Goal: Task Accomplishment & Management: Complete application form

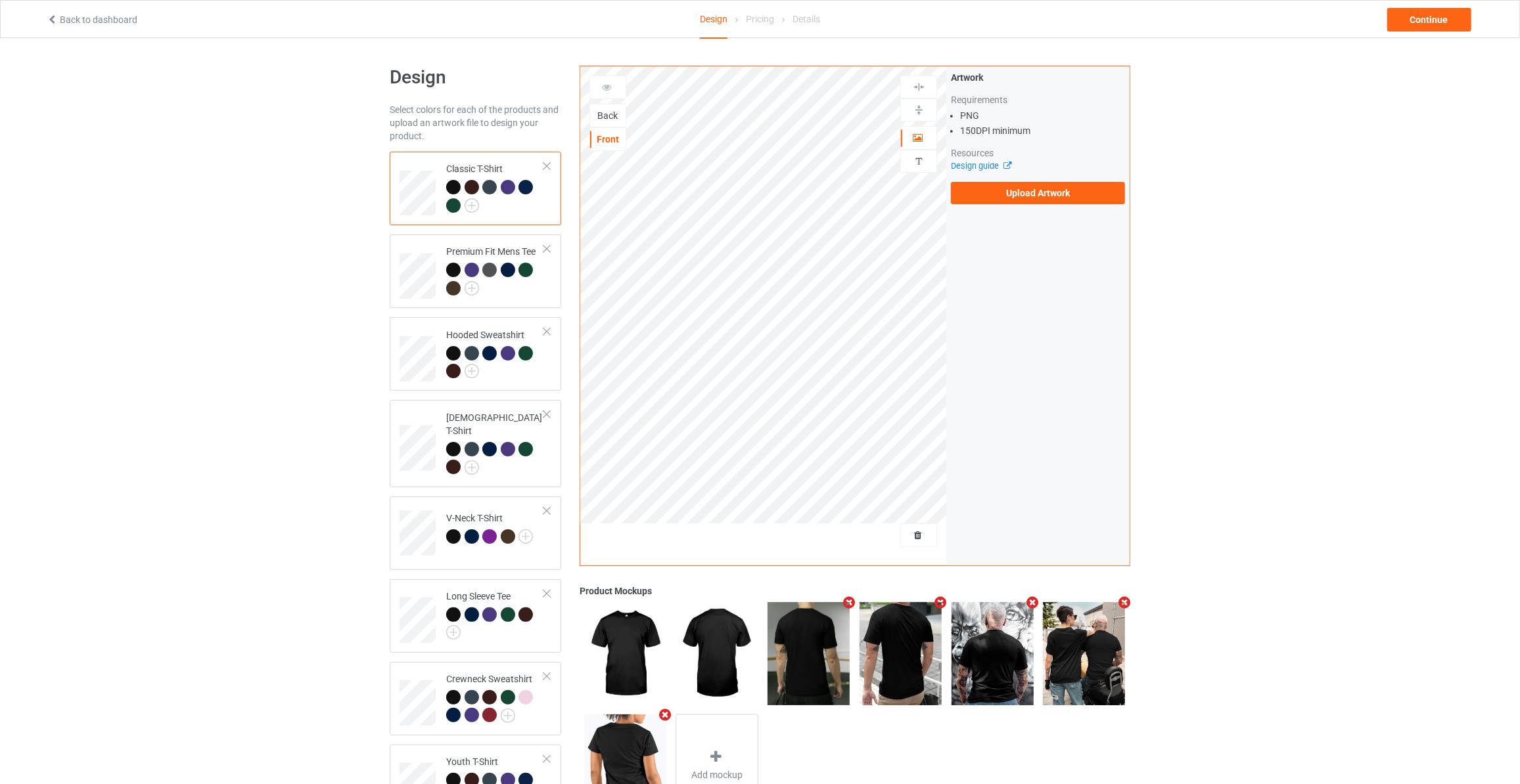
click at [608, 117] on div "Back" at bounding box center [608, 116] width 35 height 13
click at [1012, 193] on label "Upload Artwork" at bounding box center [1038, 193] width 174 height 22
click at [0, 0] on input "Upload Artwork" at bounding box center [0, 0] width 0 height 0
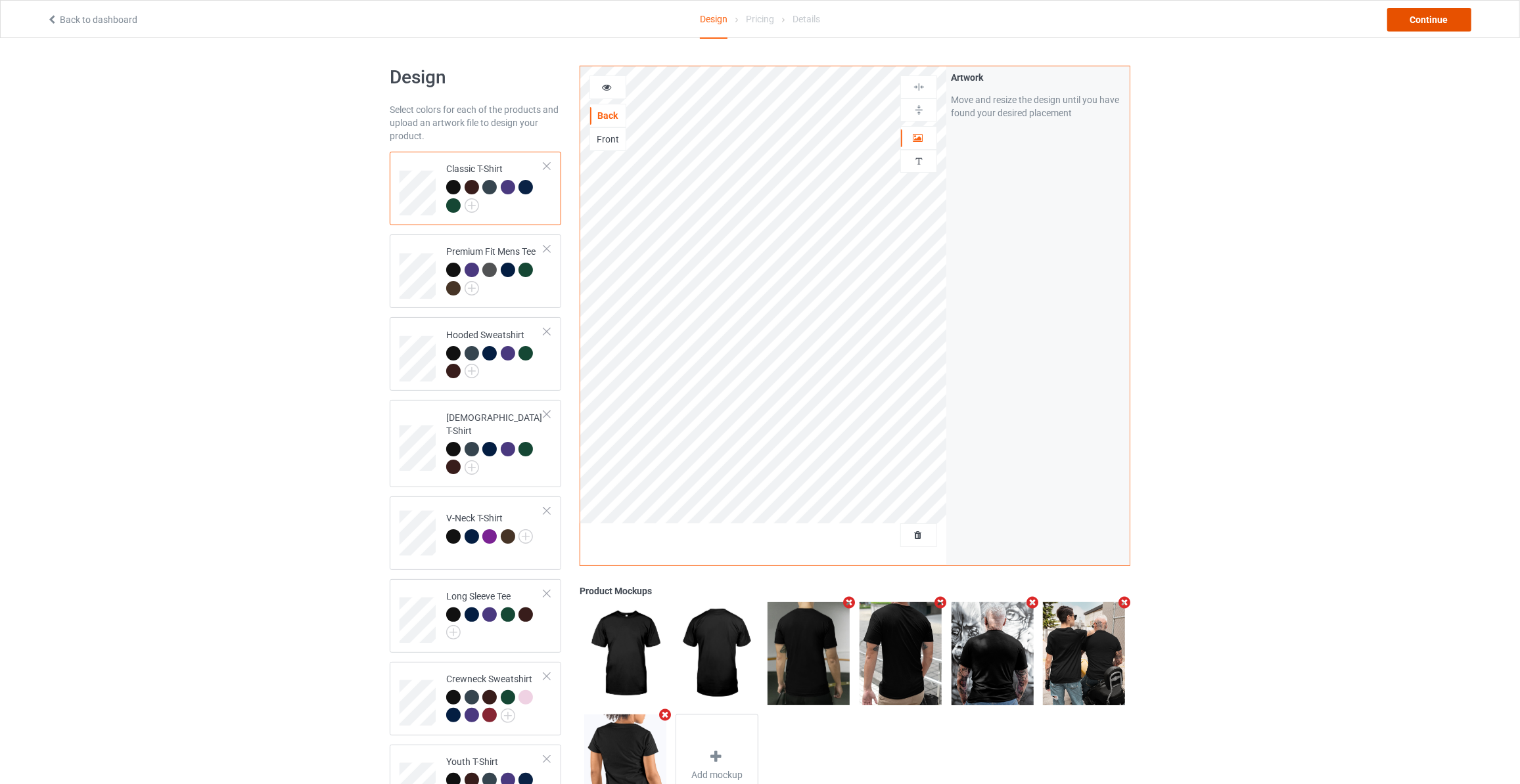
click at [1420, 15] on div "Continue" at bounding box center [1429, 19] width 84 height 24
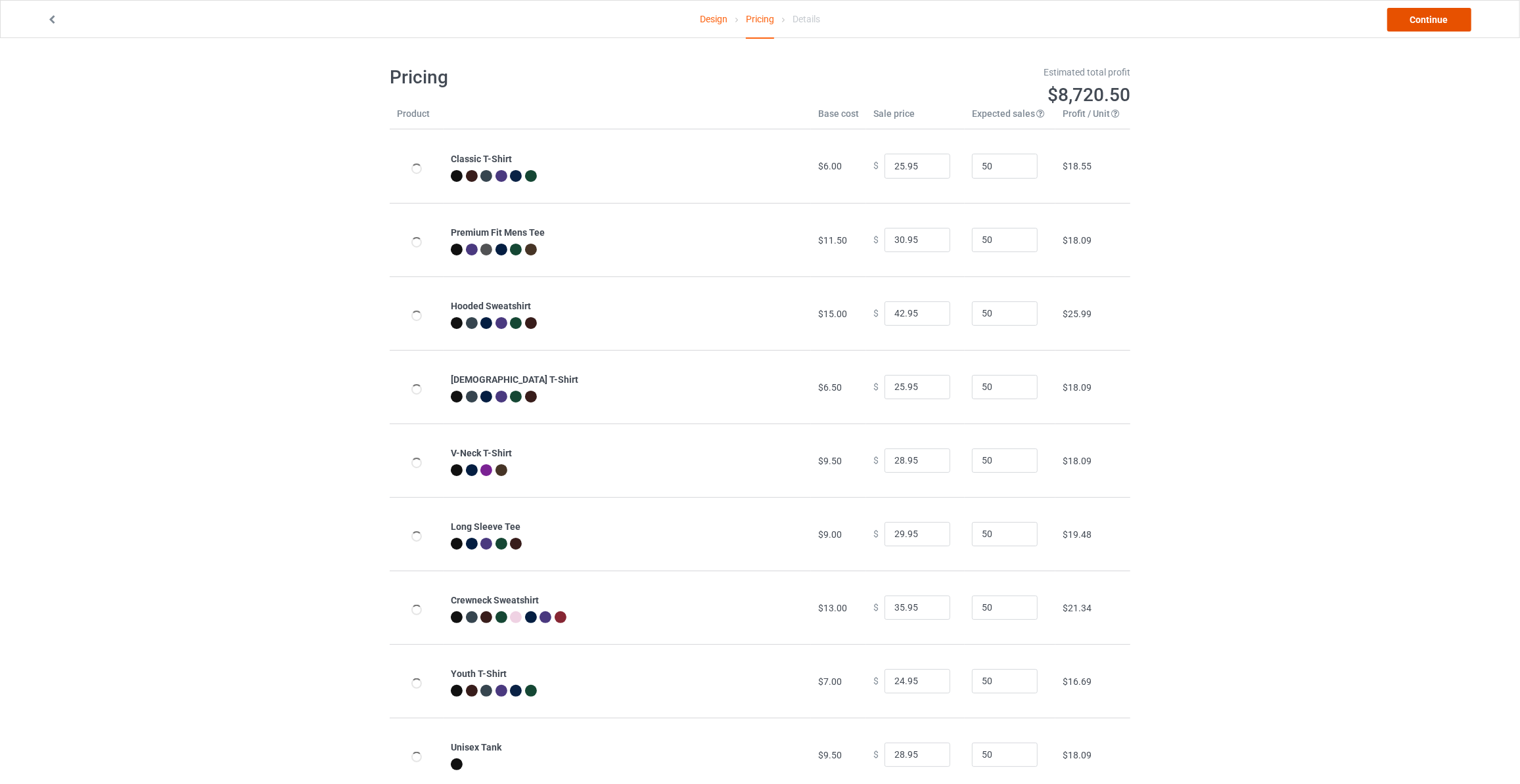
click at [1420, 15] on link "Continue" at bounding box center [1429, 19] width 84 height 24
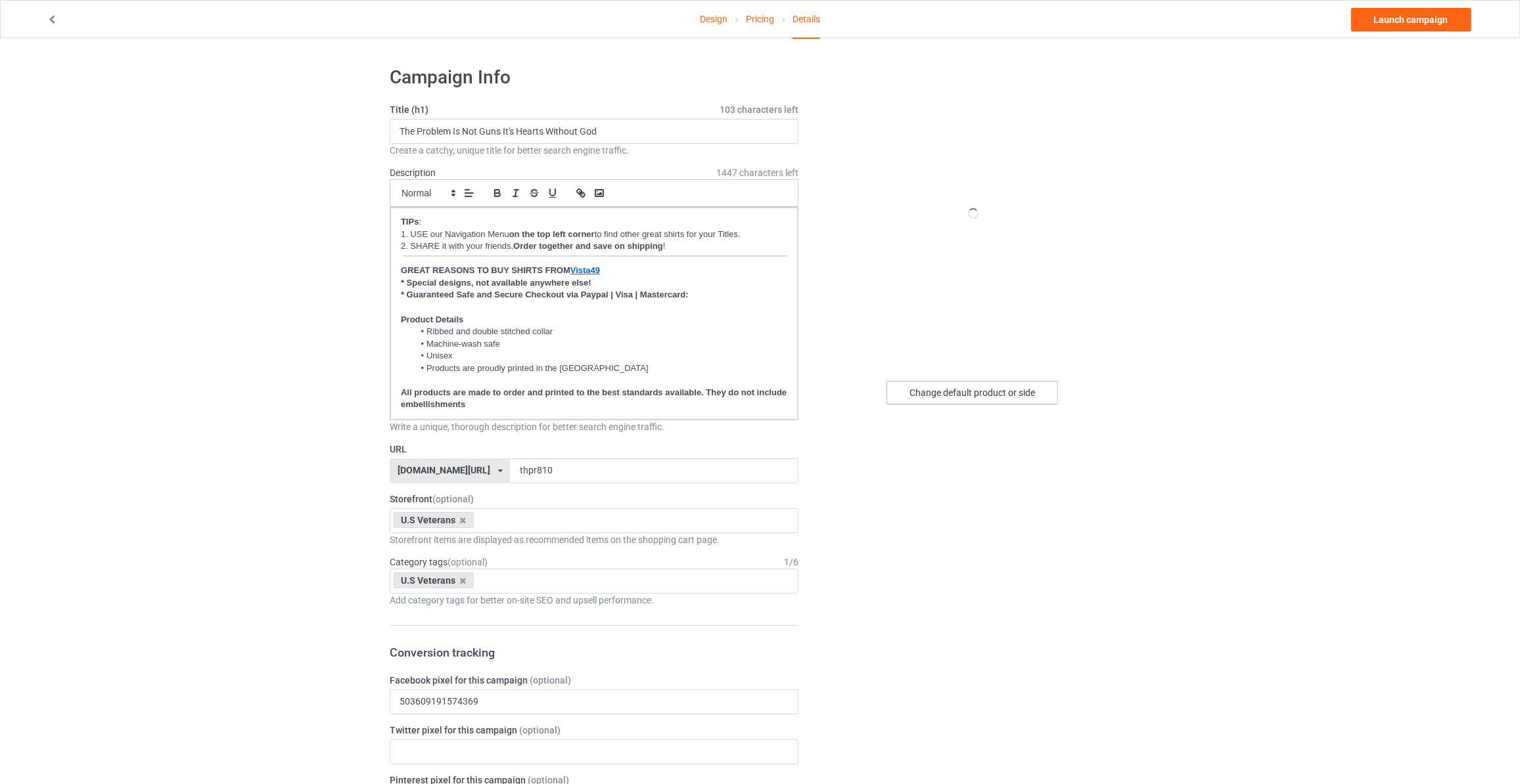
click at [940, 400] on div "Change default product or side" at bounding box center [972, 392] width 172 height 24
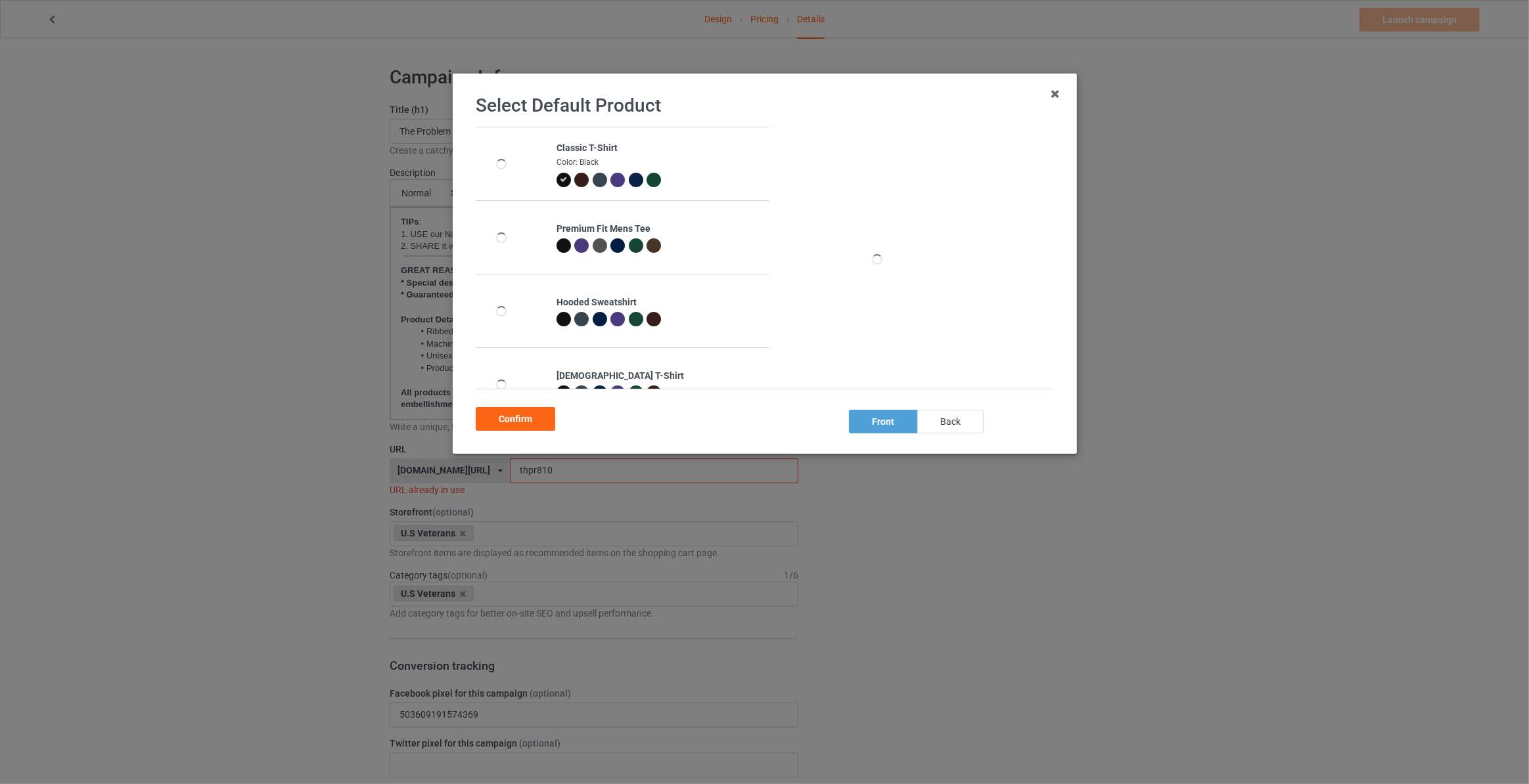
click at [941, 428] on div "back" at bounding box center [950, 421] width 66 height 24
click at [495, 420] on div "Confirm" at bounding box center [515, 419] width 80 height 24
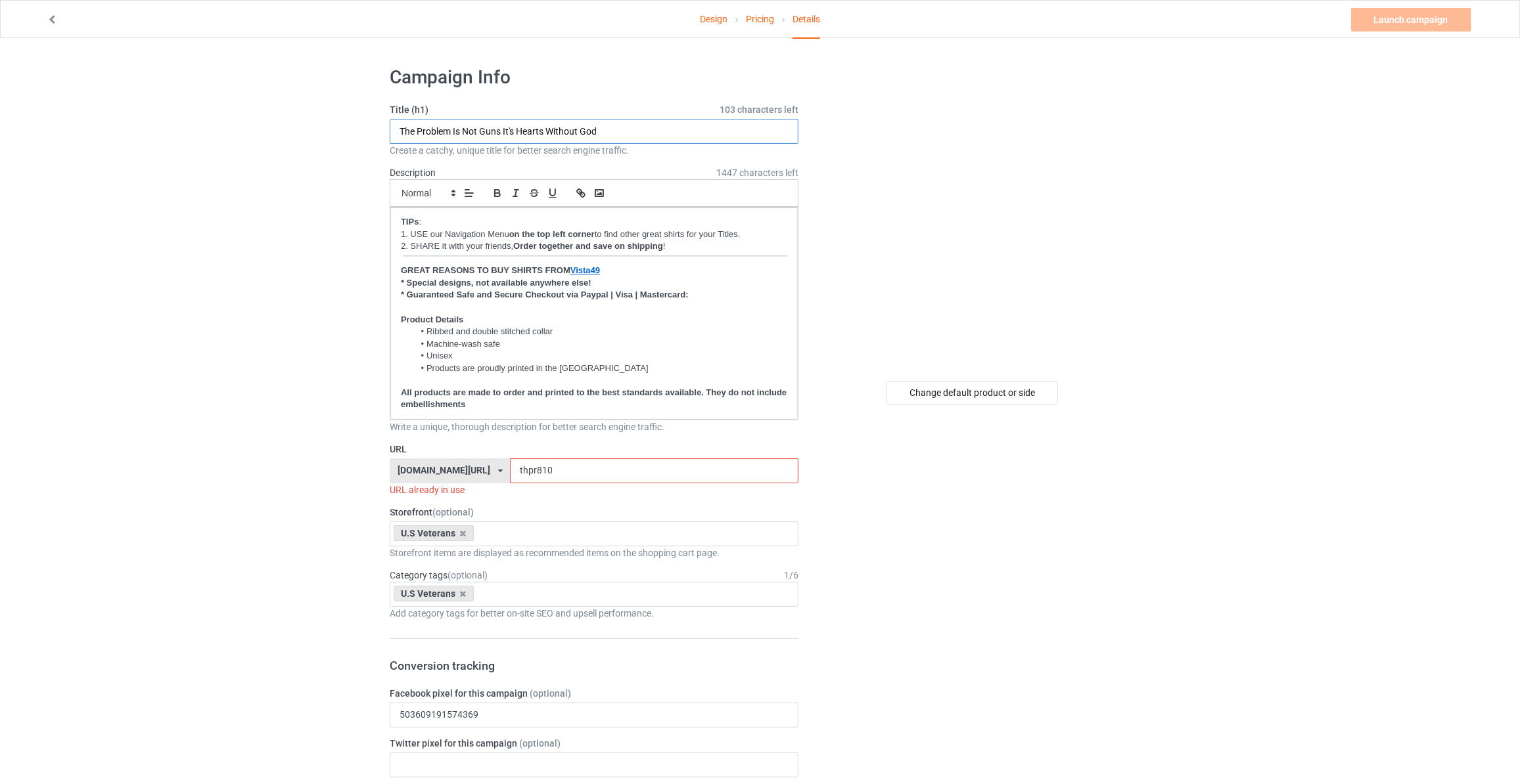
click at [557, 130] on input "The Problem Is Not Guns It's Hearts Without God" at bounding box center [594, 131] width 409 height 25
type input "Legal Gun Owners Have Over 200m Guns"
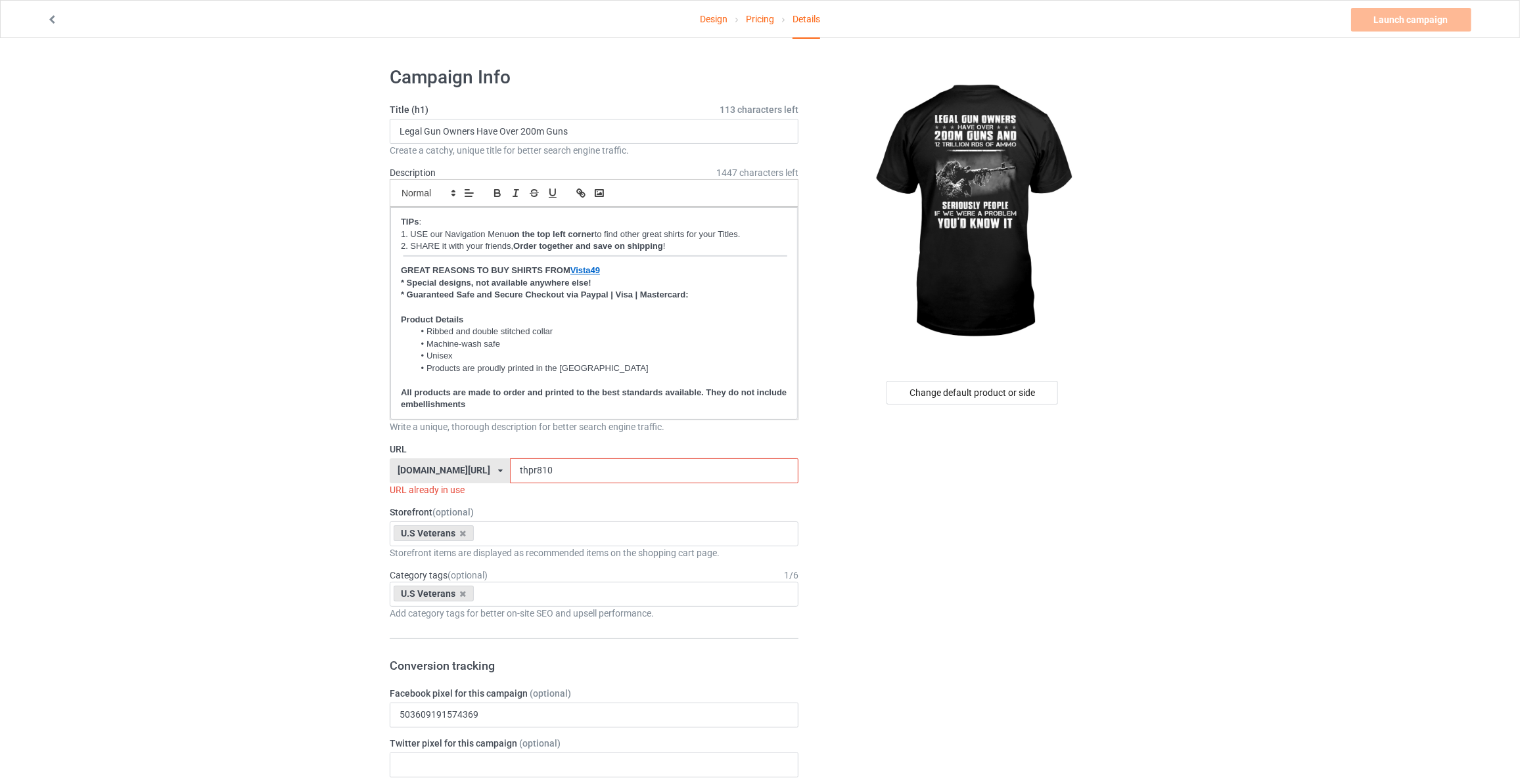
drag, startPoint x: 547, startPoint y: 463, endPoint x: 166, endPoint y: 454, distance: 381.1
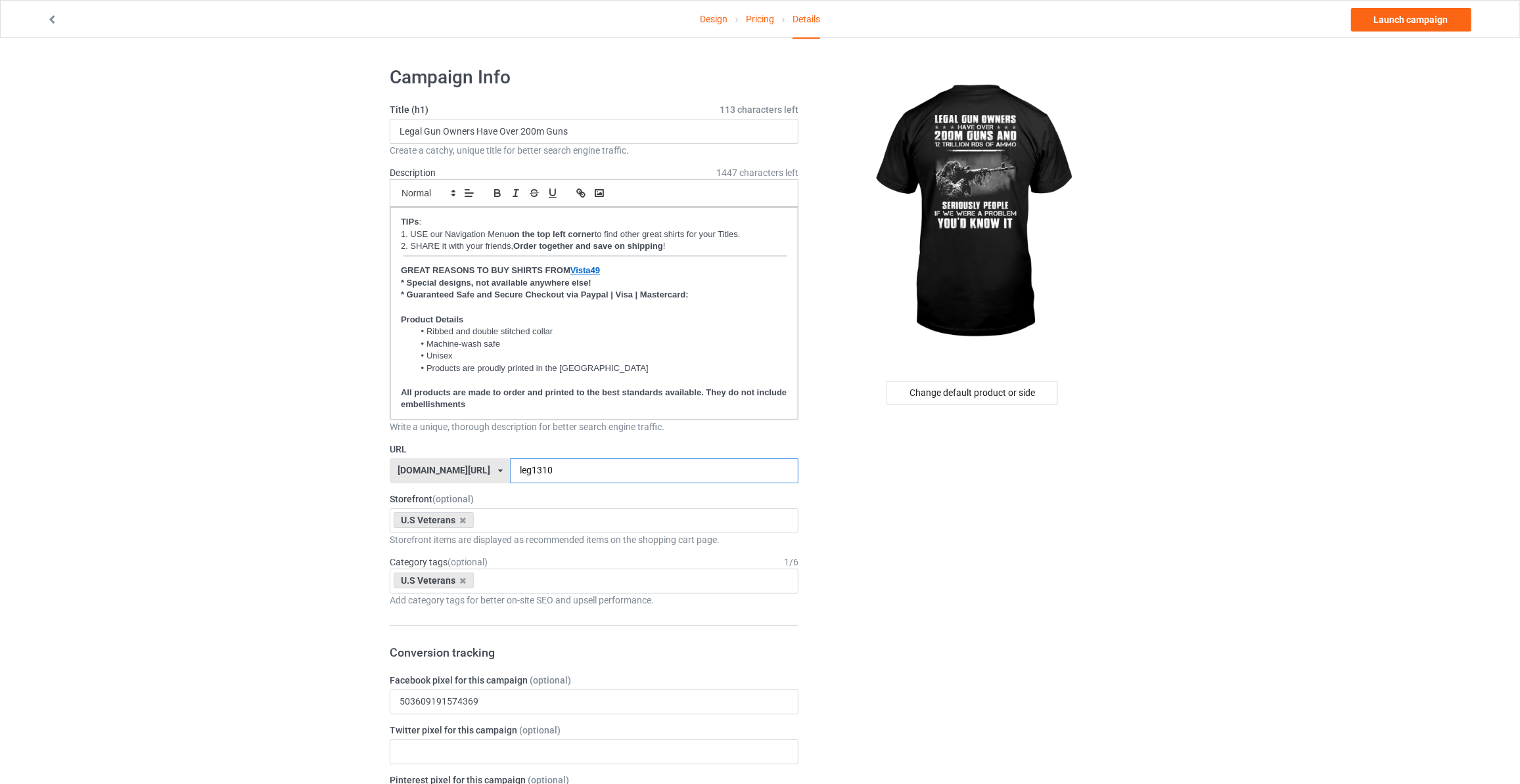
type input "leg1310"
drag, startPoint x: 1204, startPoint y: 325, endPoint x: 1224, endPoint y: 300, distance: 32.0
click at [1404, 28] on link "Launch campaign" at bounding box center [1411, 19] width 120 height 24
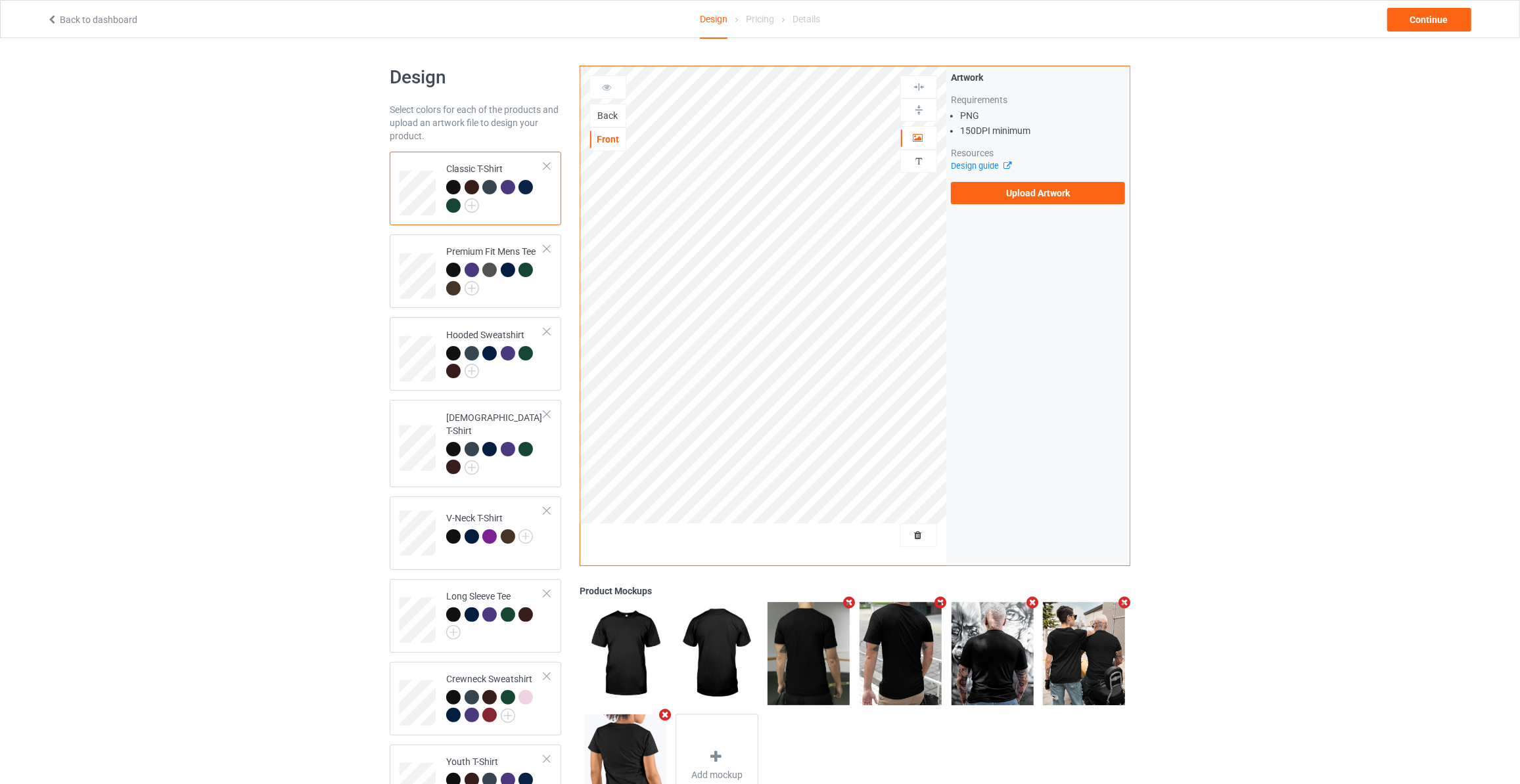
click at [598, 112] on div "Back" at bounding box center [608, 116] width 35 height 13
click at [1017, 193] on label "Upload Artwork" at bounding box center [1038, 193] width 174 height 22
click at [0, 0] on input "Upload Artwork" at bounding box center [0, 0] width 0 height 0
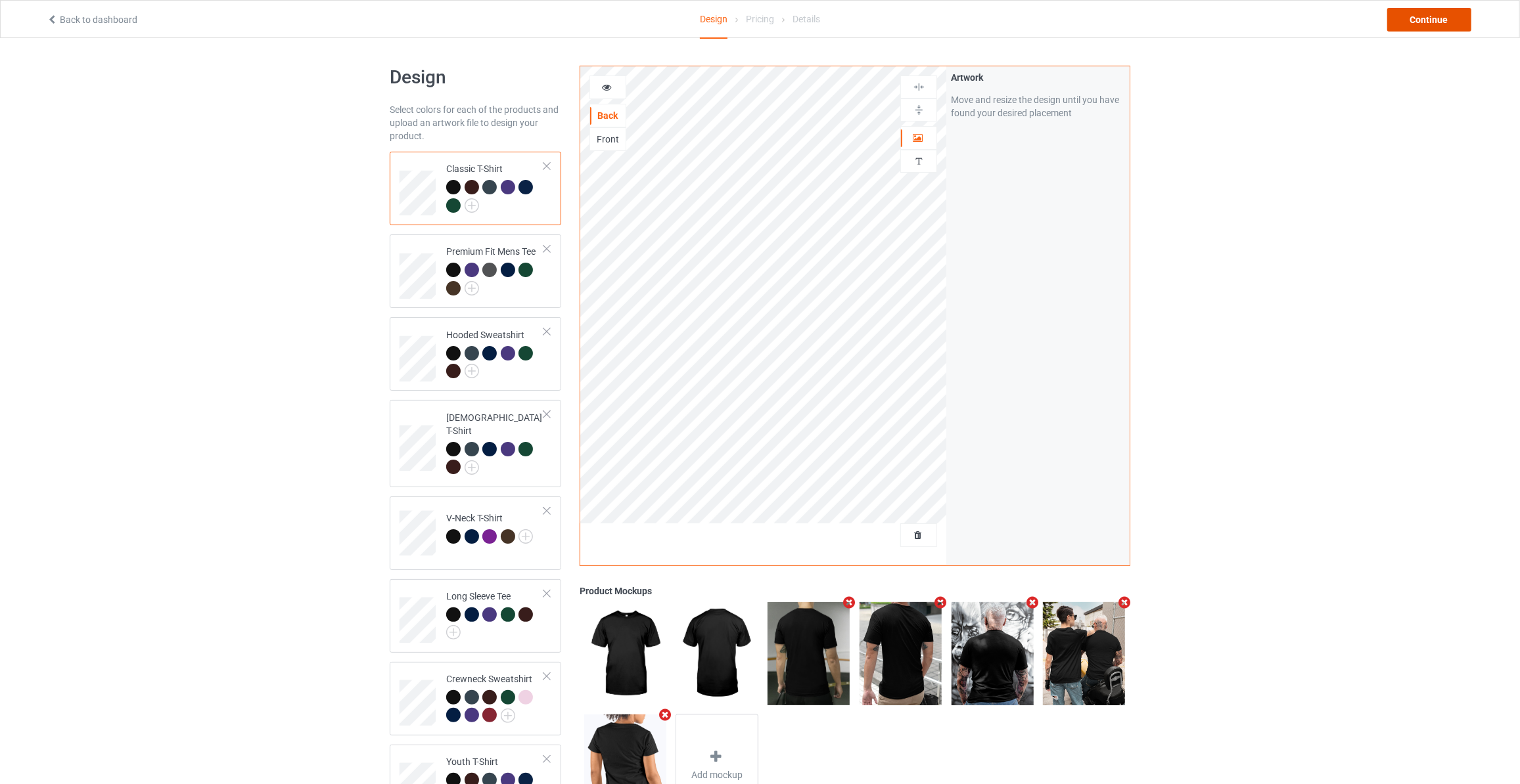
click at [1392, 20] on div "Continue" at bounding box center [1429, 19] width 84 height 24
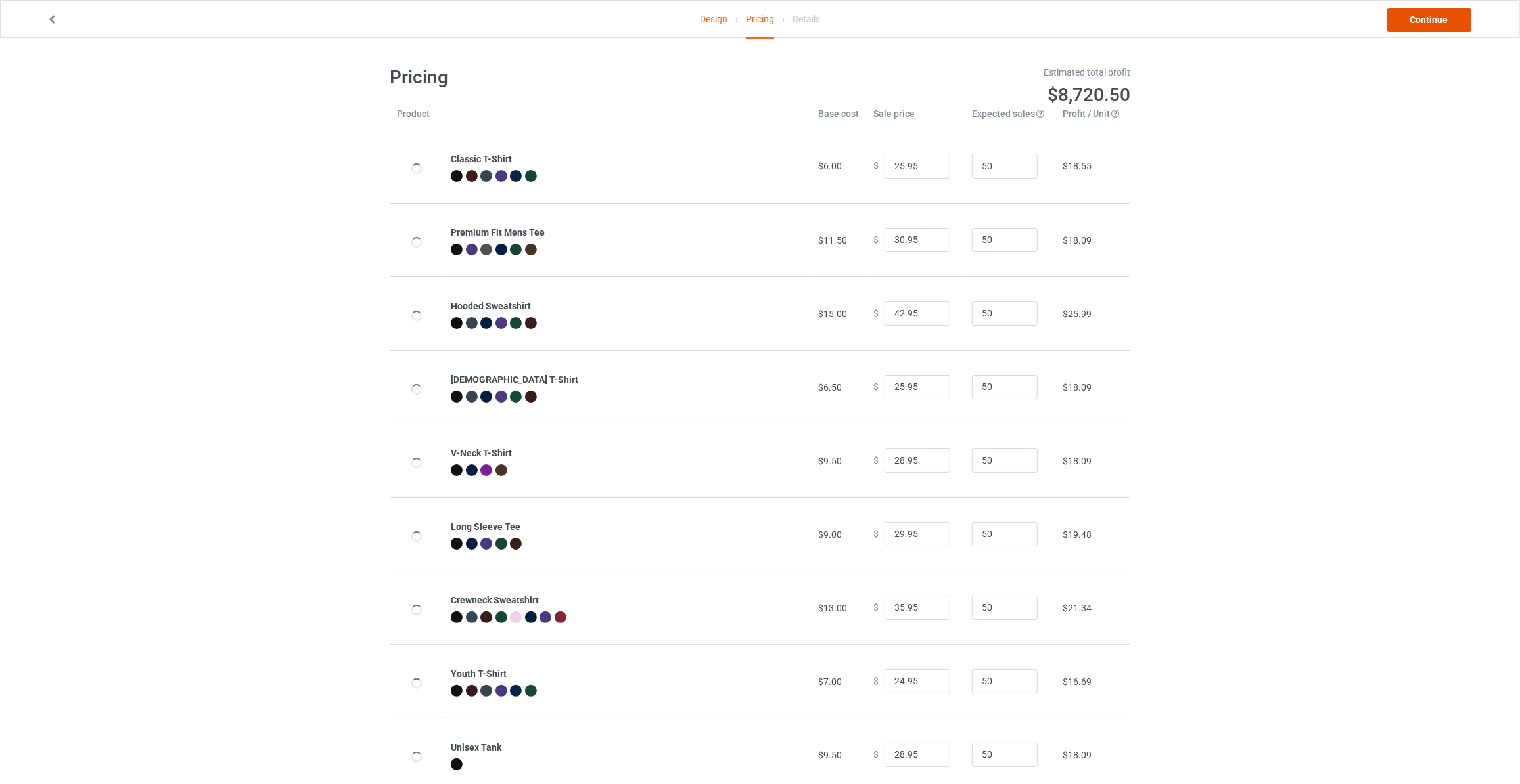
click at [1393, 20] on link "Continue" at bounding box center [1429, 19] width 84 height 24
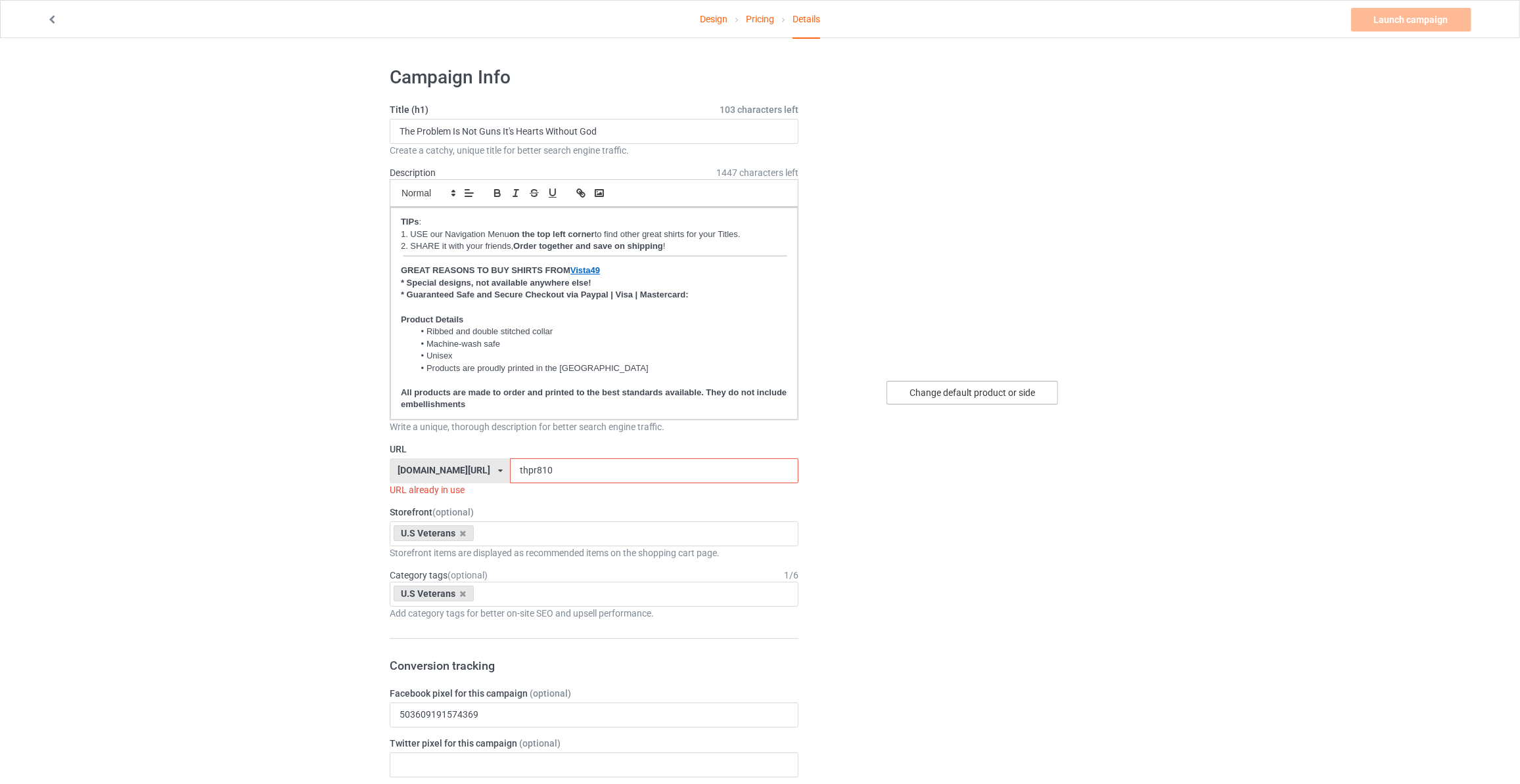
click at [932, 400] on div "Change default product or side" at bounding box center [972, 392] width 172 height 24
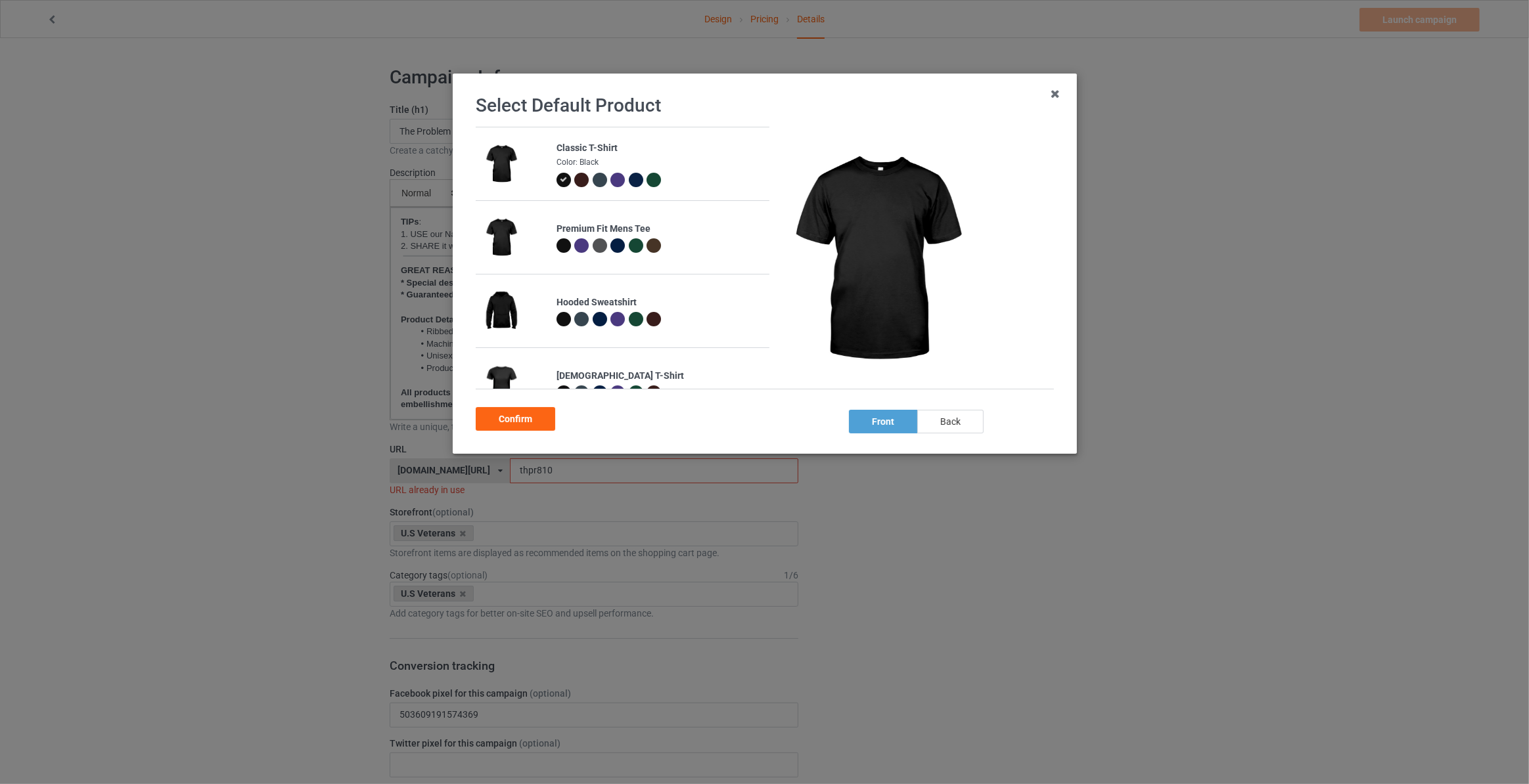
click at [928, 422] on div "back" at bounding box center [950, 421] width 66 height 24
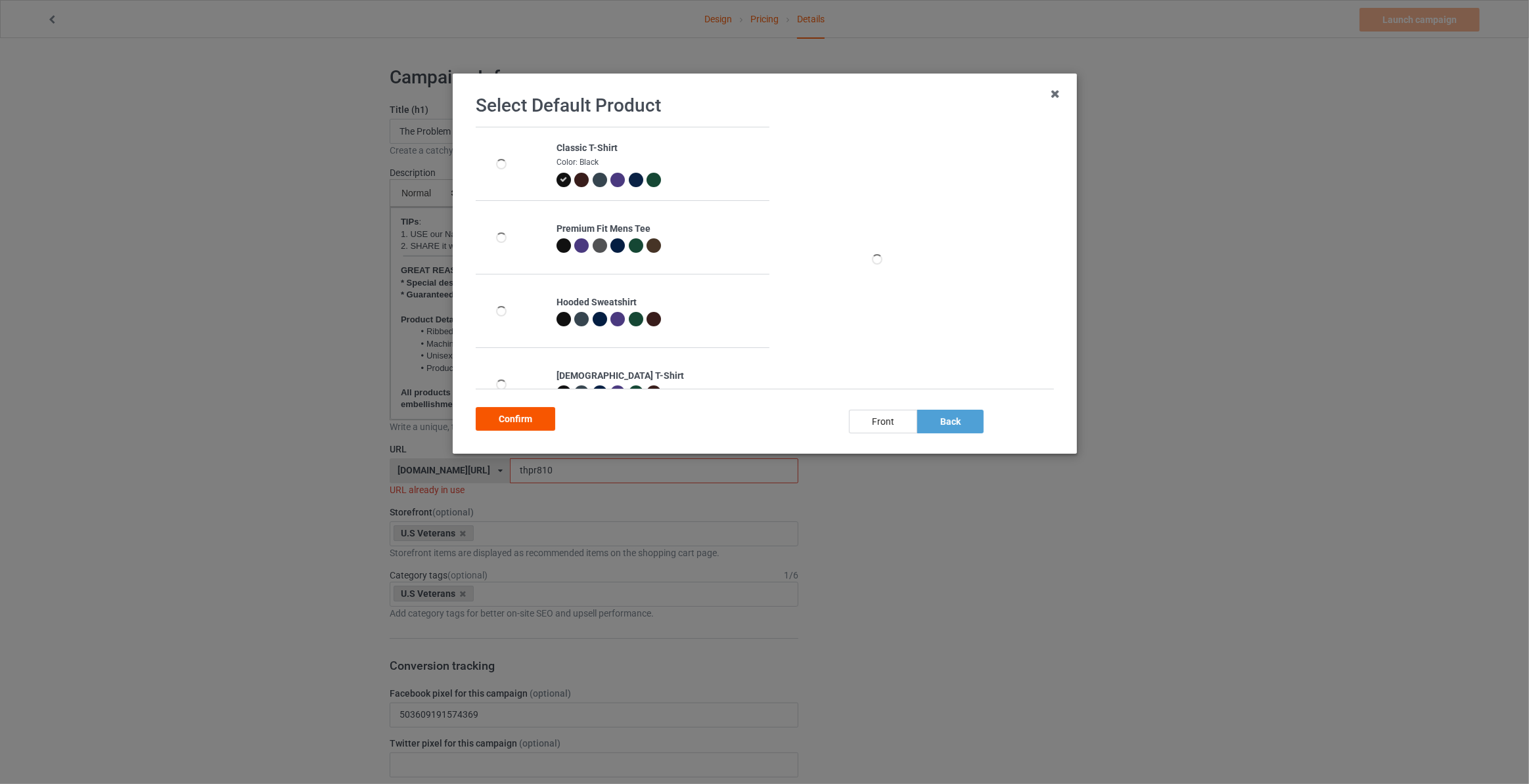
click at [515, 415] on div "Confirm" at bounding box center [515, 419] width 80 height 24
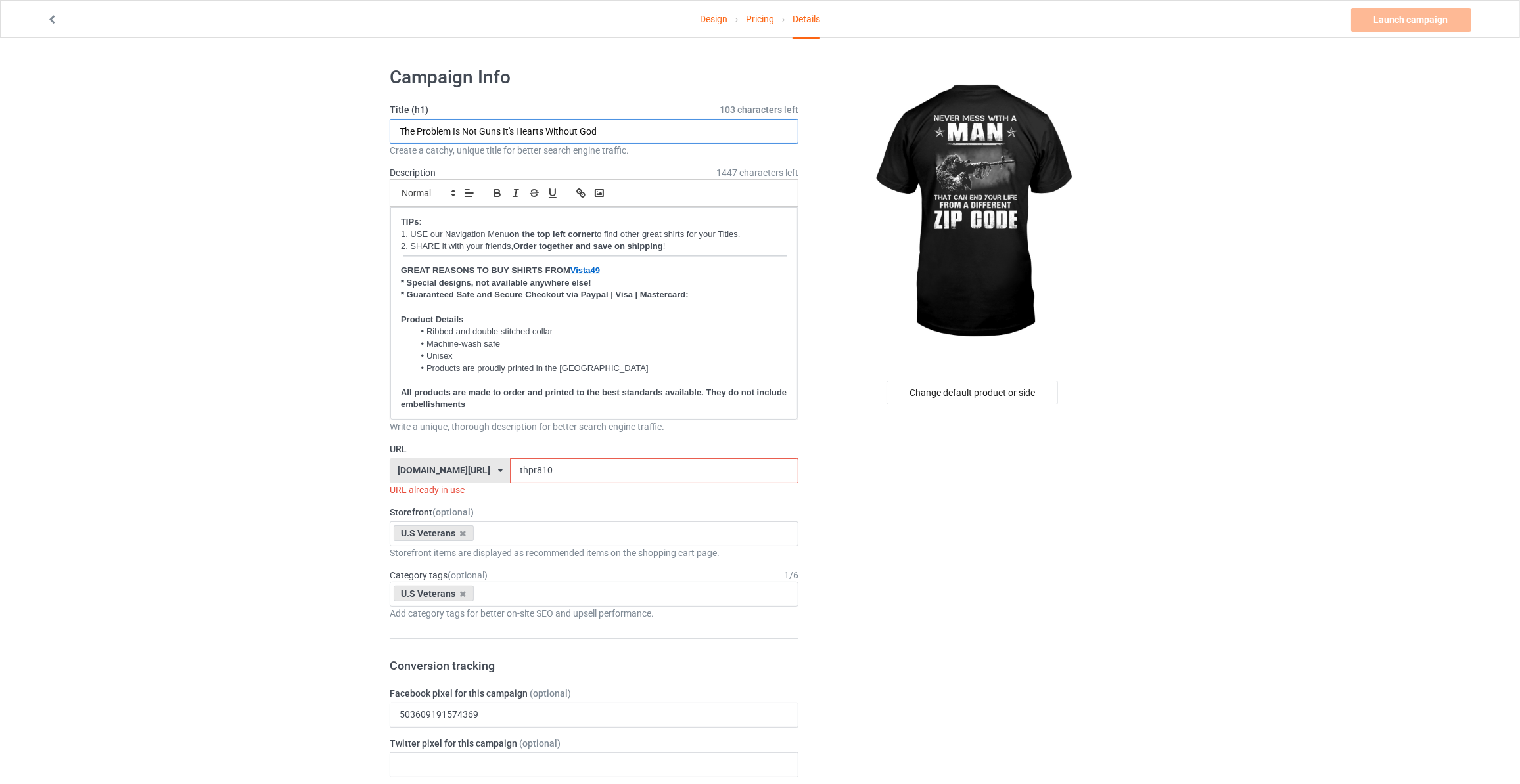
click at [517, 136] on input "The Problem Is Not Guns It's Hearts Without God" at bounding box center [594, 131] width 409 height 25
type input "N"
type input "Never Mess With A Man That Can End Your Life From A Different Zip Code"
drag, startPoint x: 478, startPoint y: 460, endPoint x: 173, endPoint y: 412, distance: 308.8
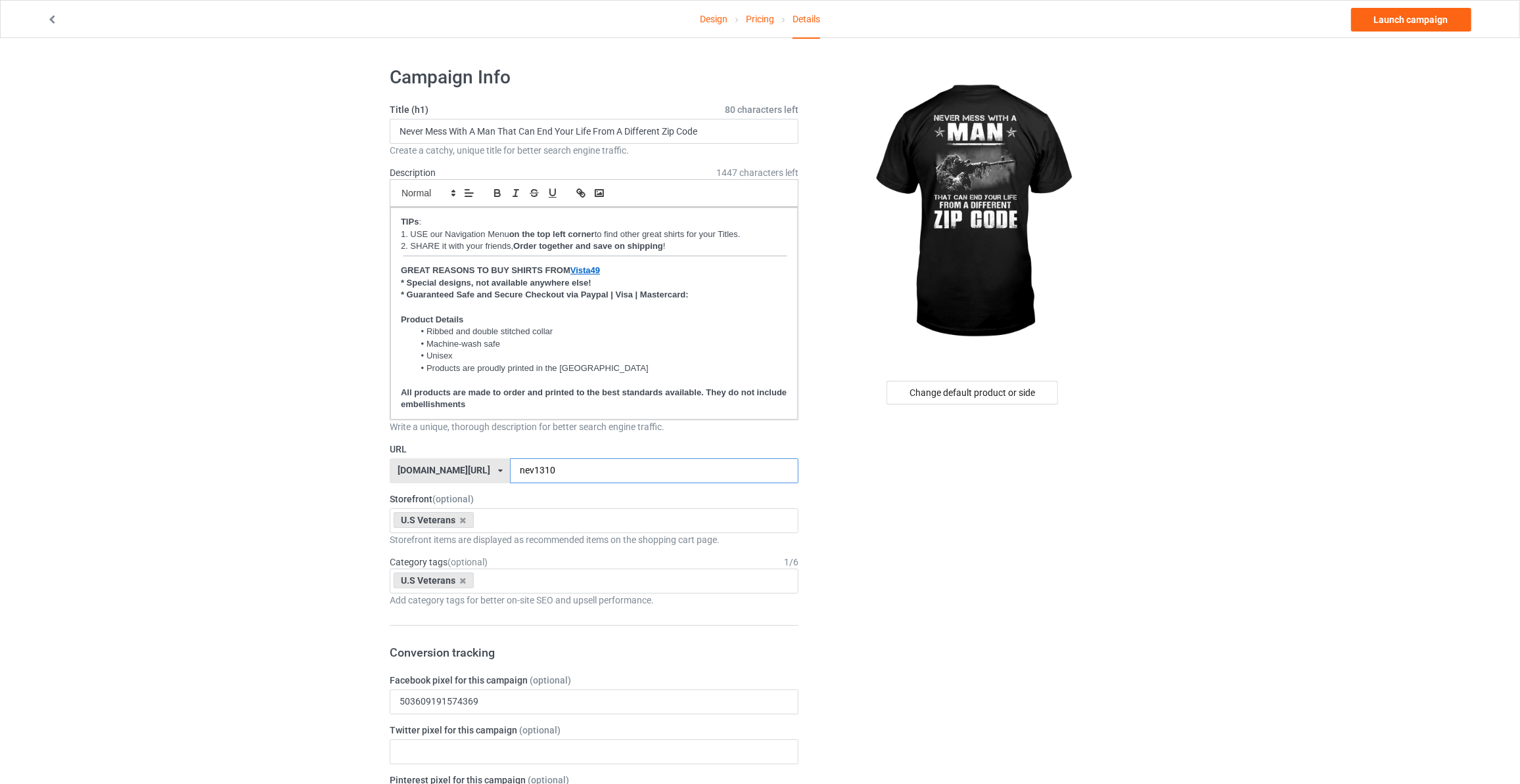
type input "nev1310"
drag, startPoint x: 1253, startPoint y: 256, endPoint x: 1297, endPoint y: 193, distance: 76.8
click at [1410, 22] on link "Launch campaign" at bounding box center [1411, 19] width 120 height 24
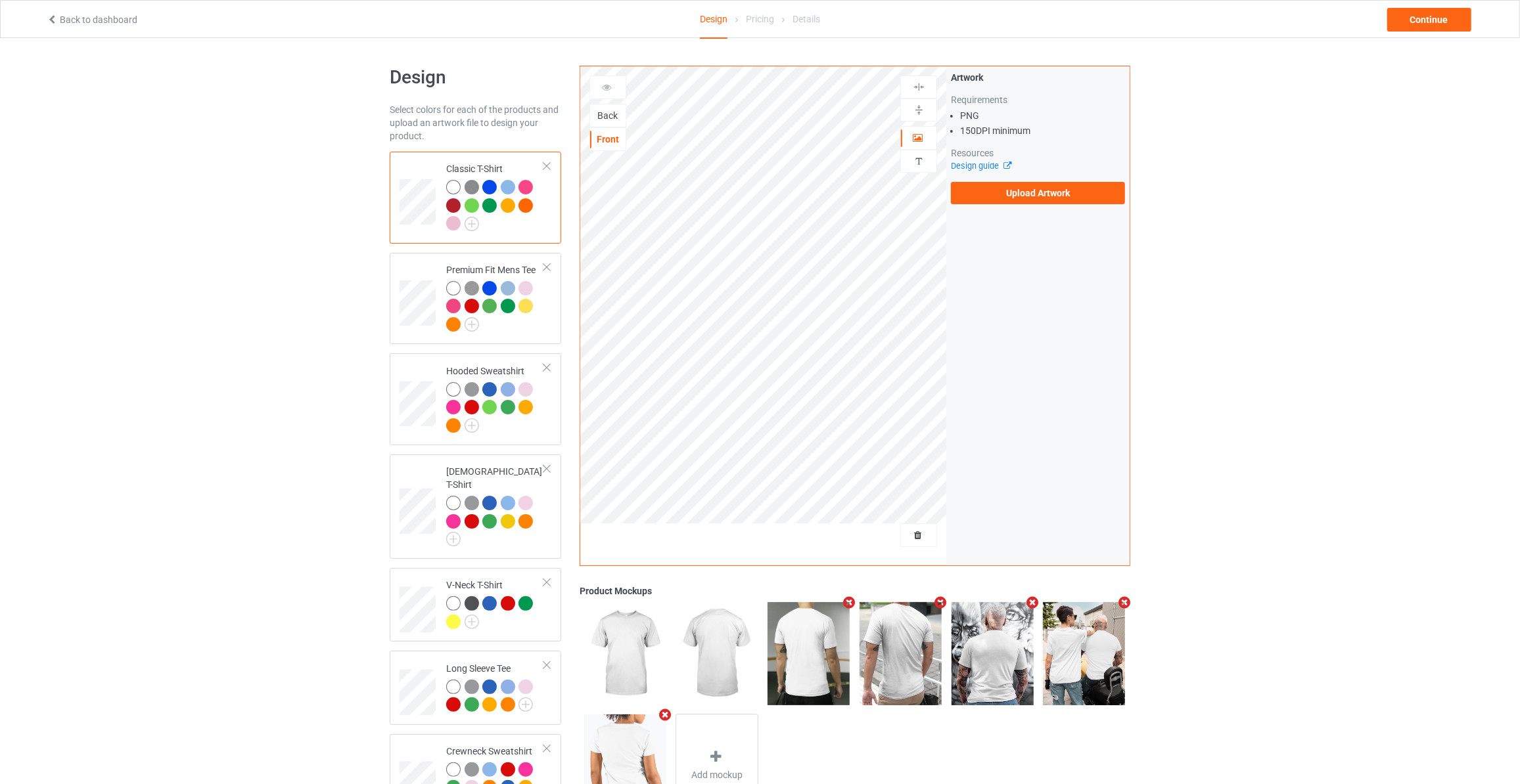
click at [605, 119] on div "Back" at bounding box center [608, 116] width 35 height 13
click at [999, 182] on label "Upload Artwork" at bounding box center [1038, 193] width 174 height 22
click at [0, 0] on input "Upload Artwork" at bounding box center [0, 0] width 0 height 0
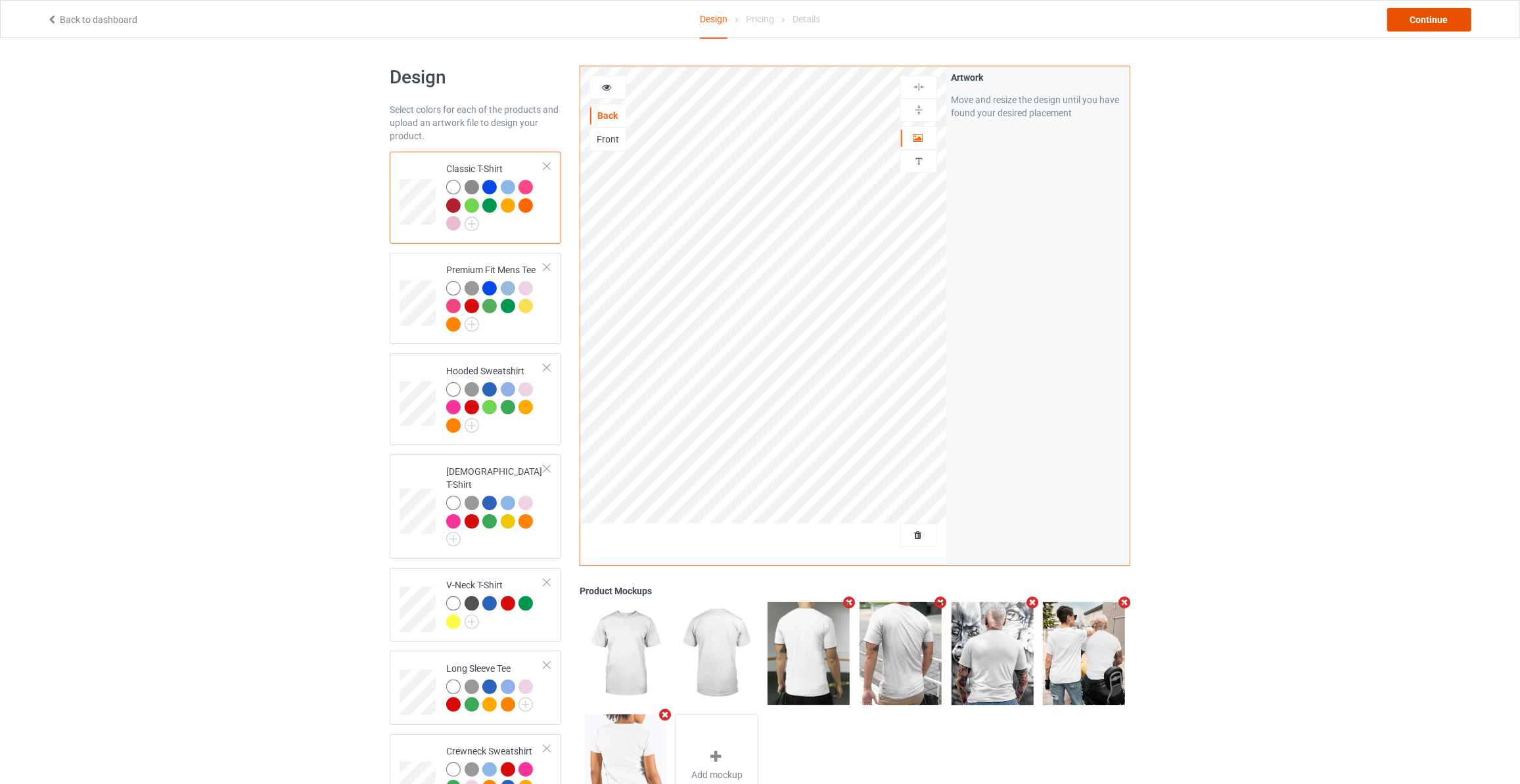
click at [1440, 20] on div "Continue" at bounding box center [1429, 19] width 84 height 24
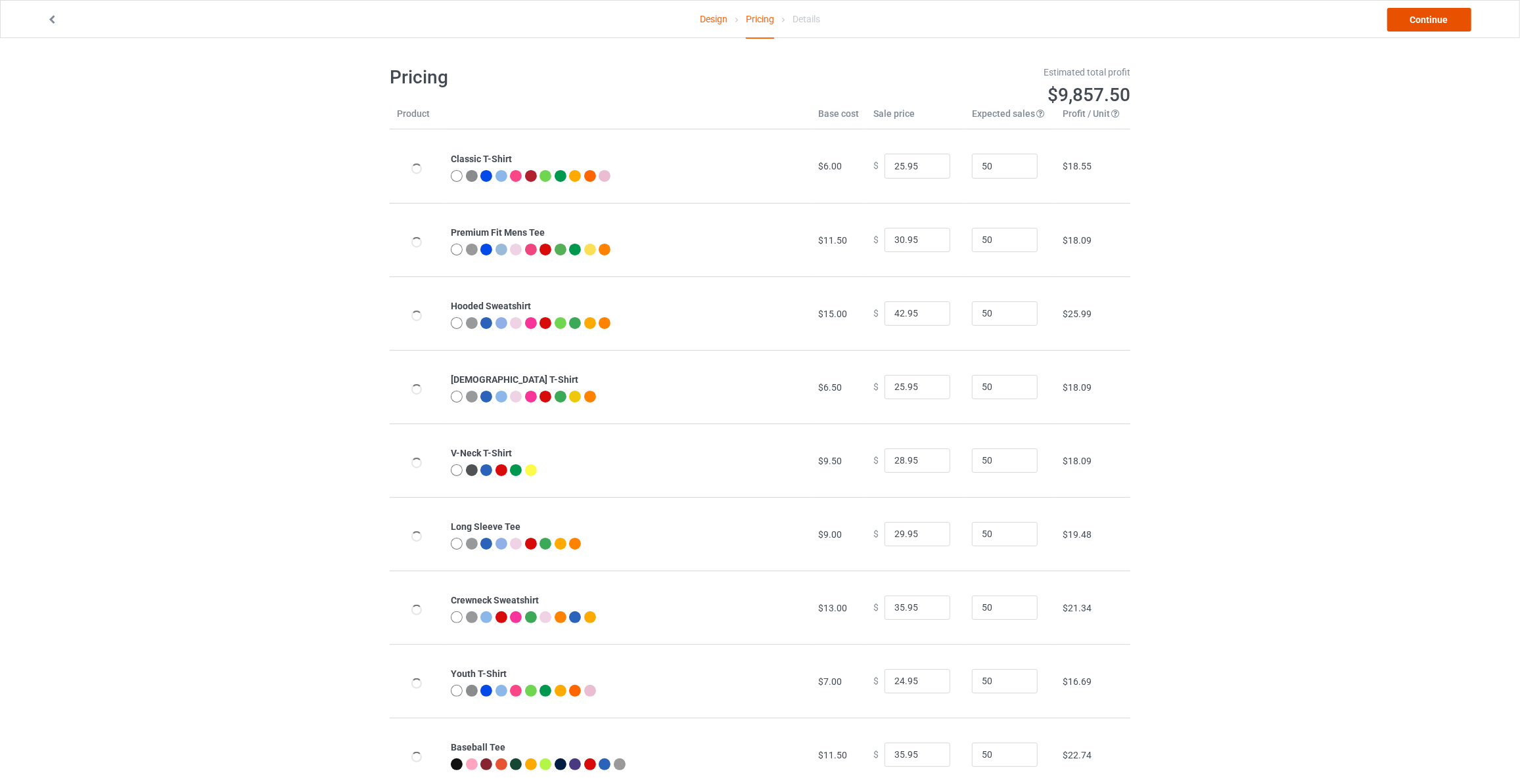
click at [1440, 20] on link "Continue" at bounding box center [1429, 19] width 84 height 24
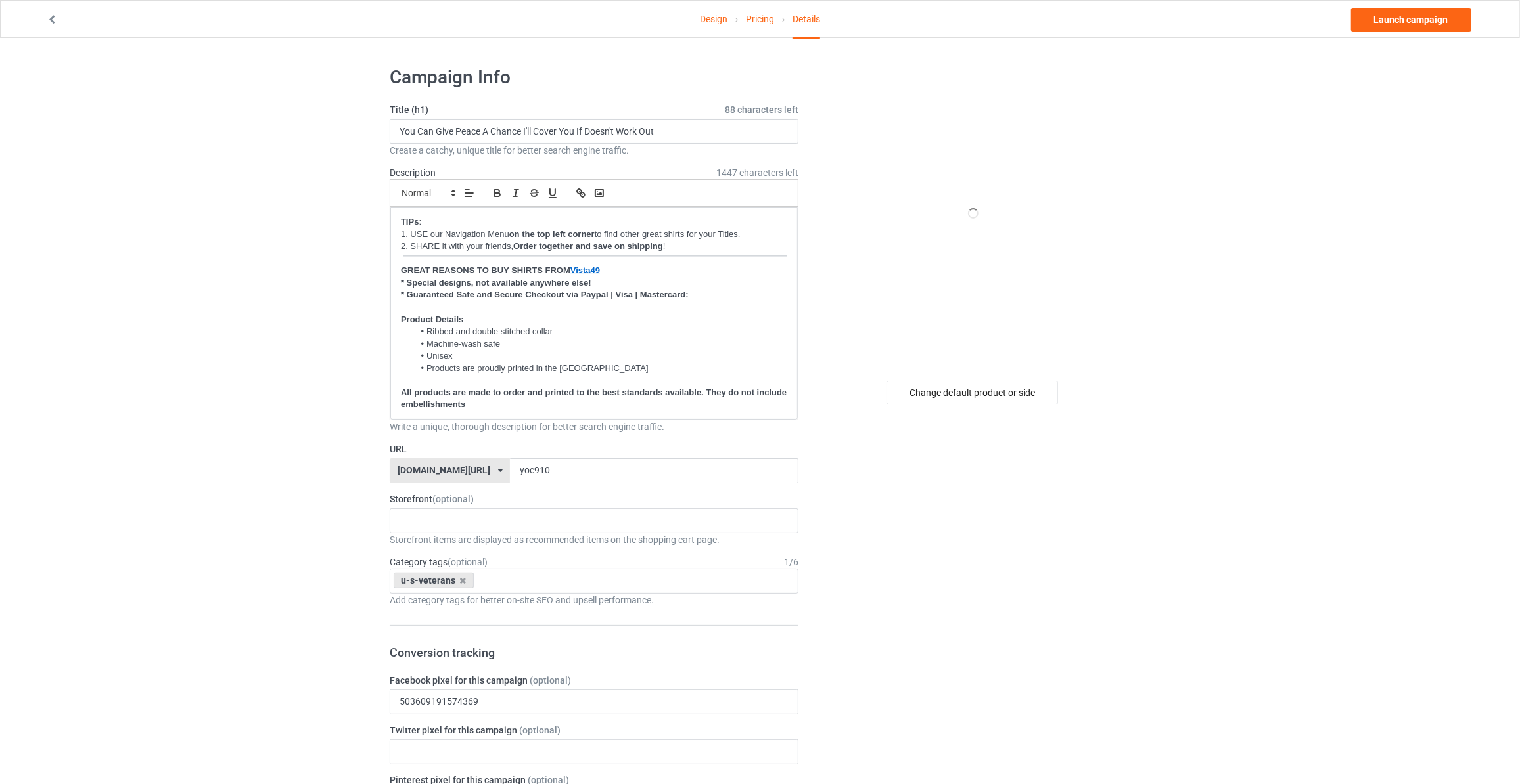
click at [942, 405] on div "Change default product or side" at bounding box center [974, 697] width 332 height 1281
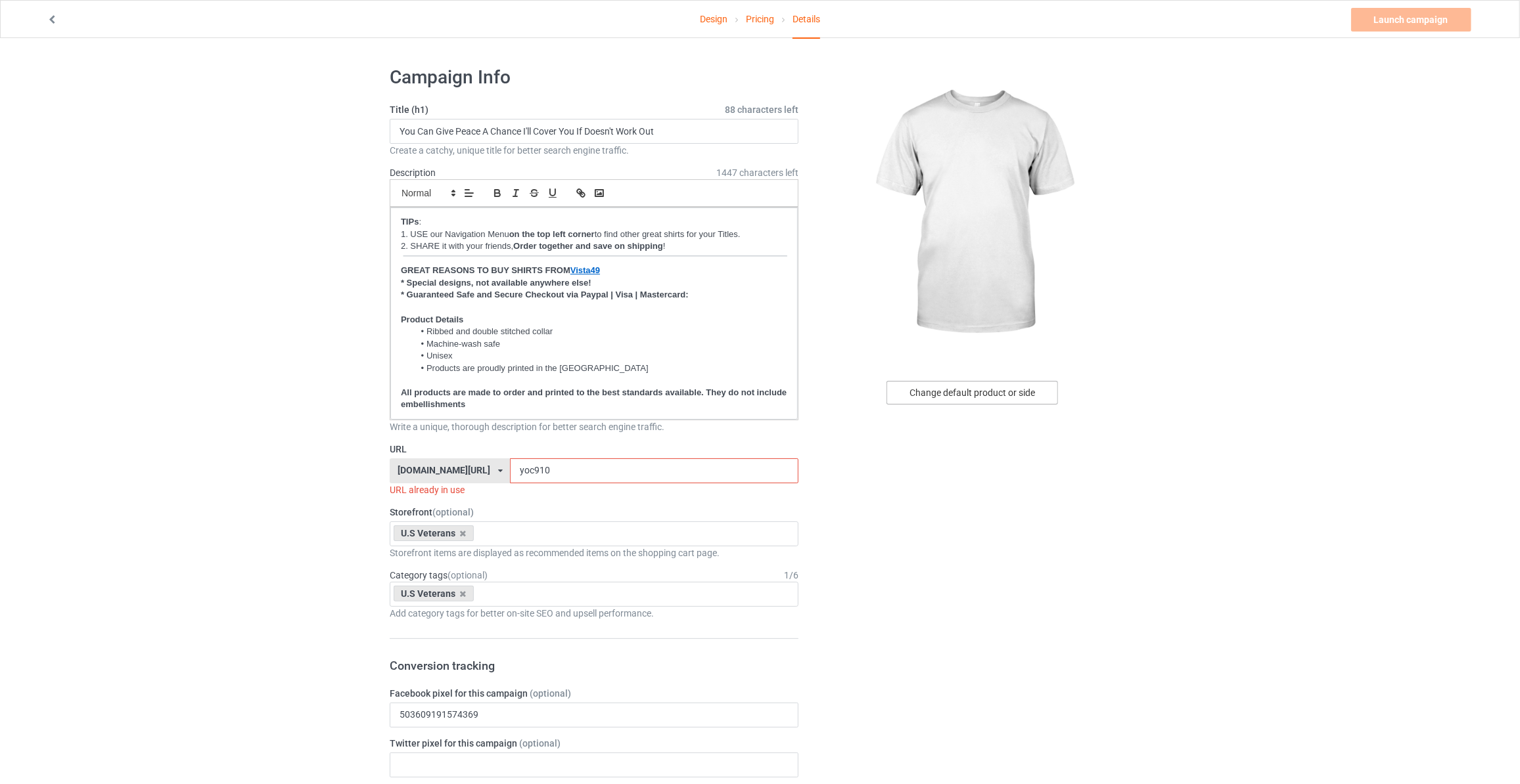
click at [994, 395] on div "Change default product or side" at bounding box center [972, 392] width 172 height 24
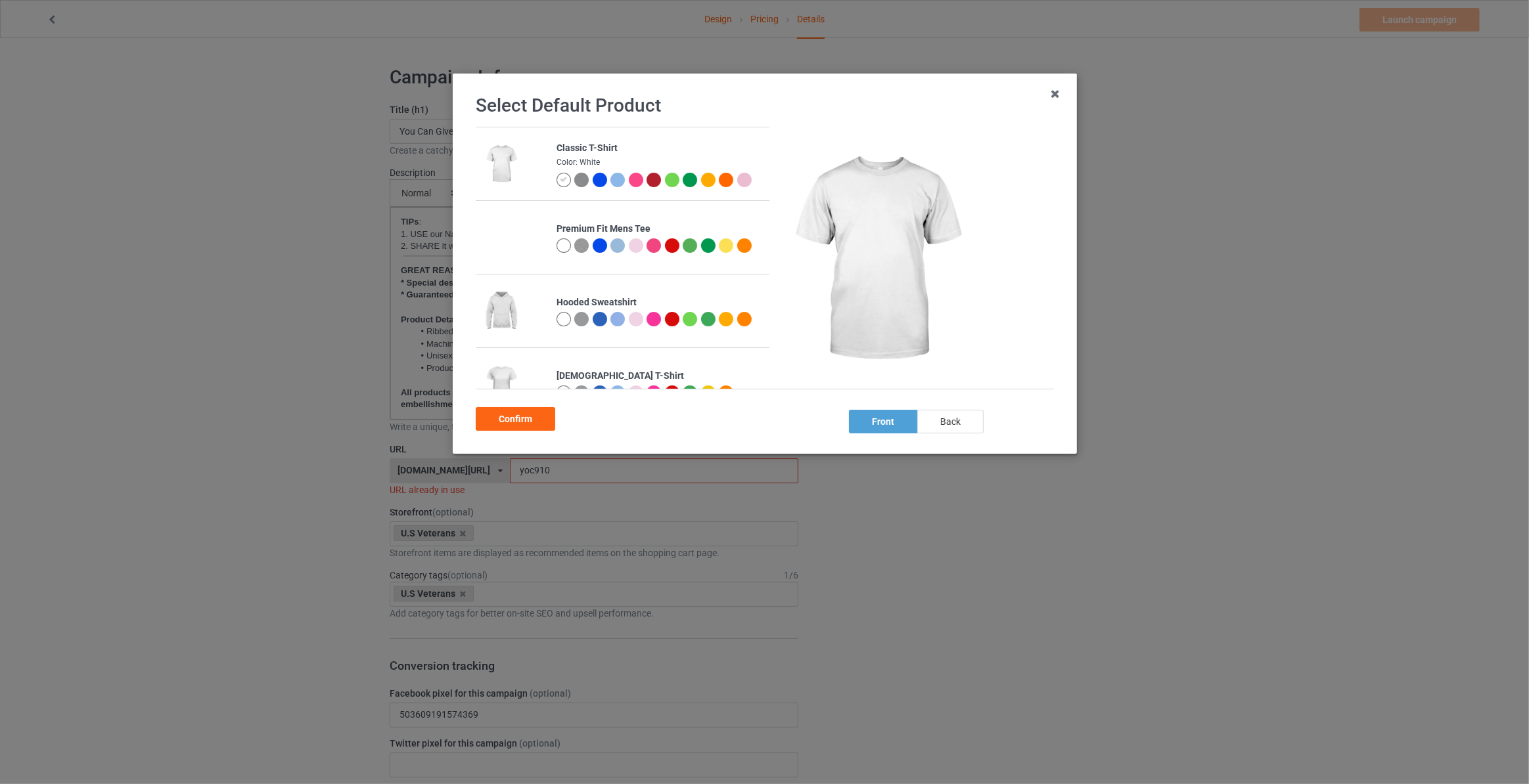
click at [947, 430] on div "back" at bounding box center [950, 421] width 66 height 24
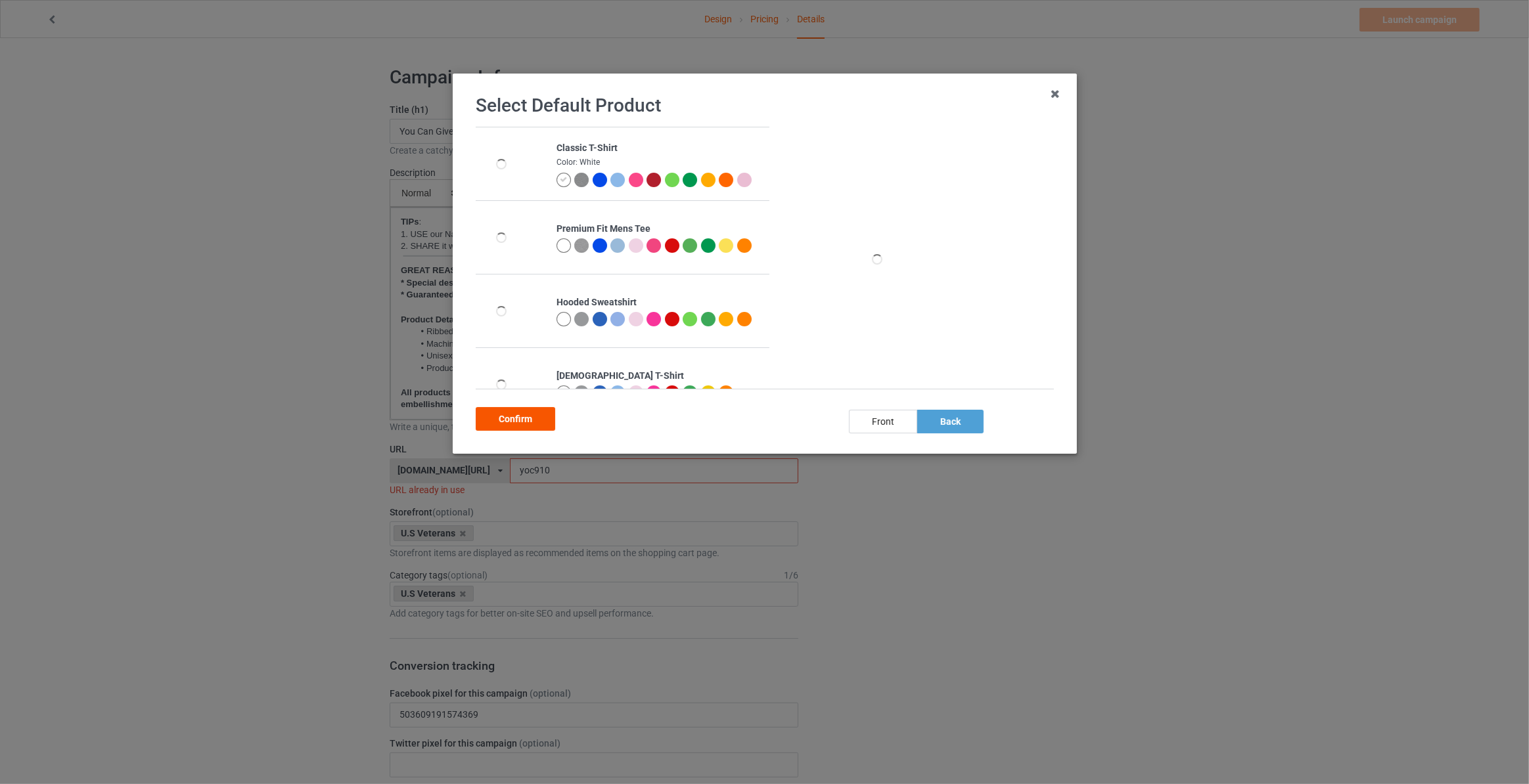
click at [508, 424] on div "Confirm" at bounding box center [515, 419] width 80 height 24
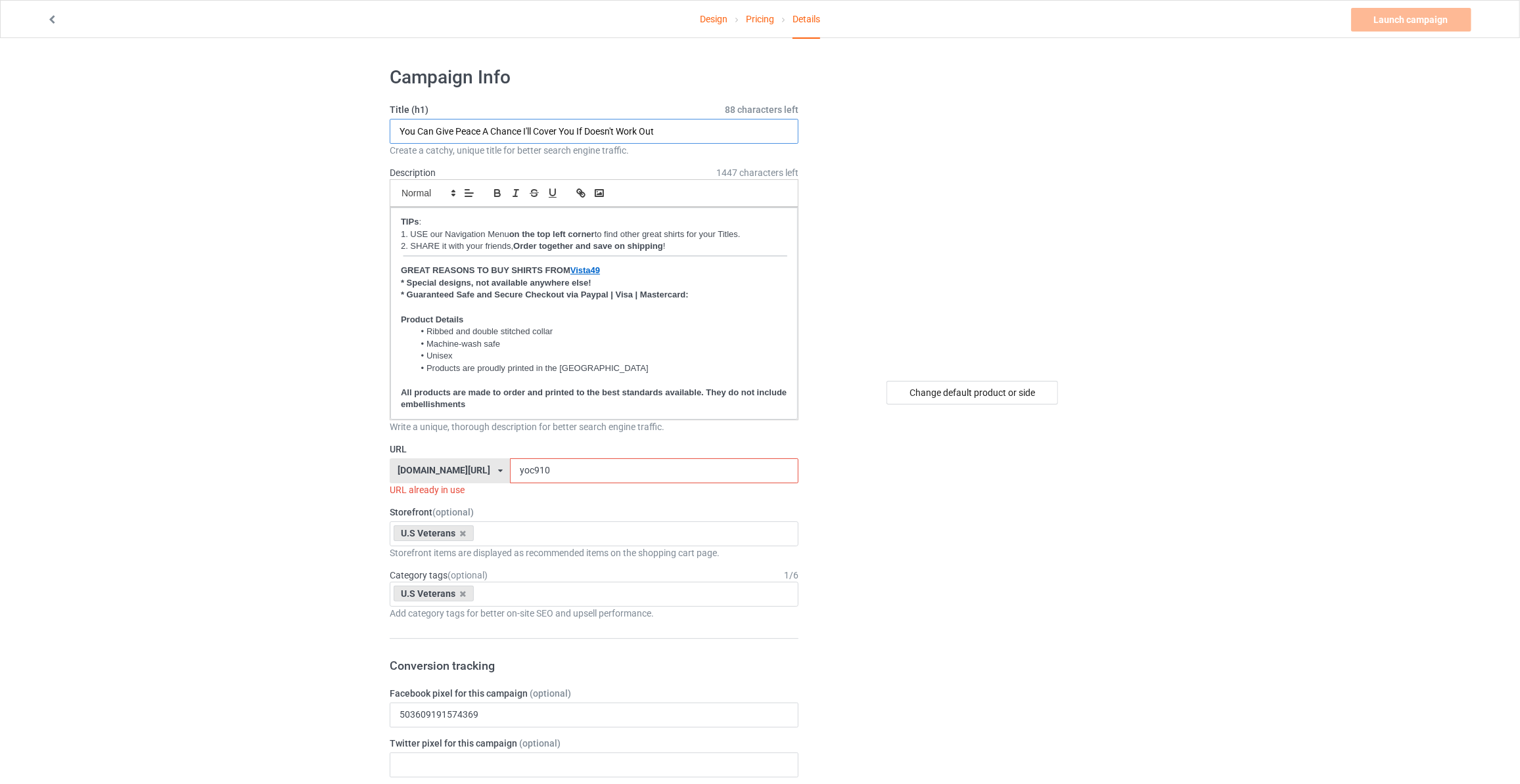
click at [494, 130] on input "You Can Give Peace A Chance I'll Cover You If Doesn't Work Out" at bounding box center [594, 131] width 409 height 25
type input "You Will Never See Refugees From America"
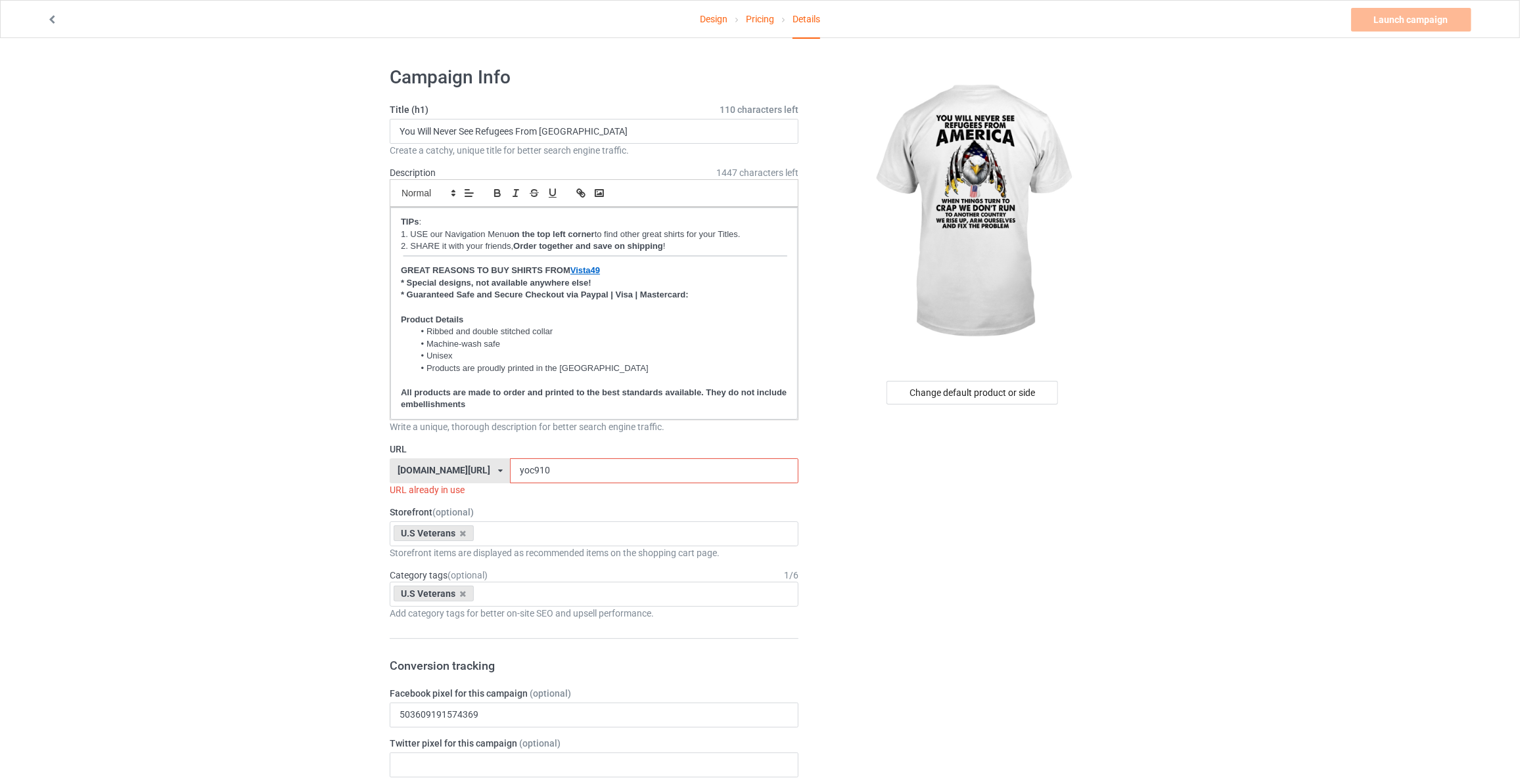
drag, startPoint x: 484, startPoint y: 467, endPoint x: 191, endPoint y: 461, distance: 293.1
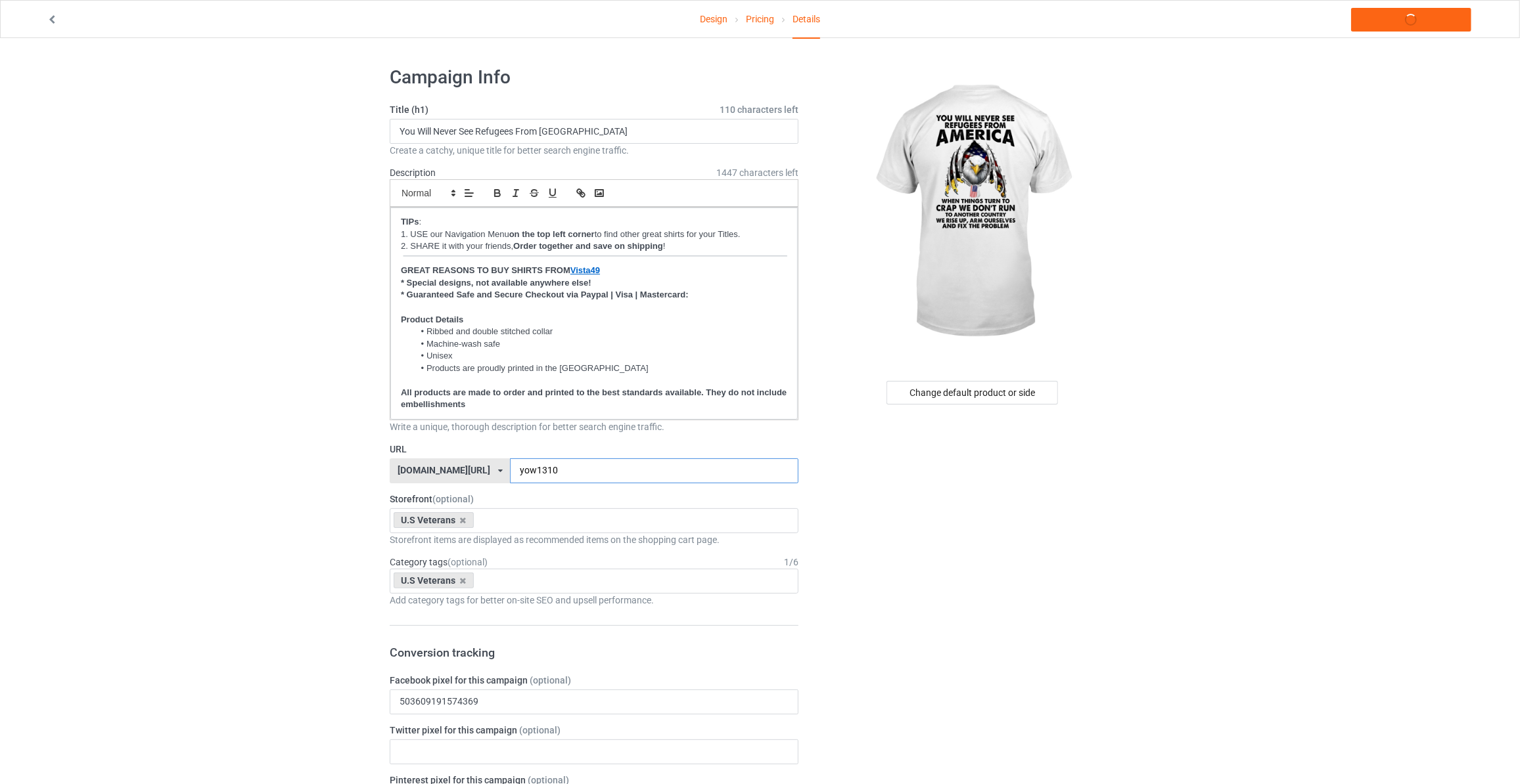
type input "yow1310"
click at [1420, 11] on link "Launch campaign" at bounding box center [1411, 19] width 120 height 24
